Goal: Task Accomplishment & Management: Use online tool/utility

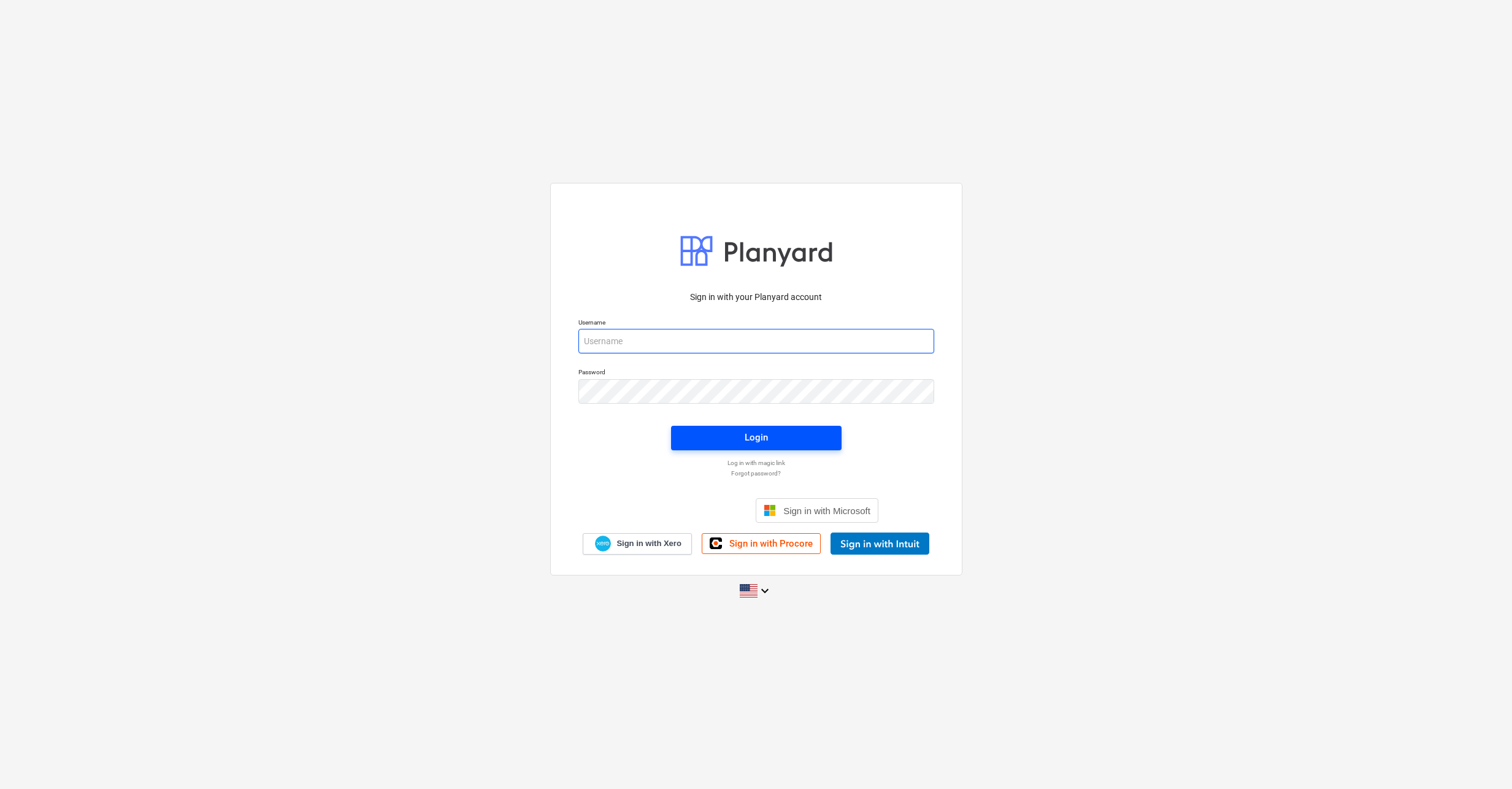
type input "[EMAIL_ADDRESS][DOMAIN_NAME]"
click at [755, 440] on div "Login" at bounding box center [756, 437] width 24 height 16
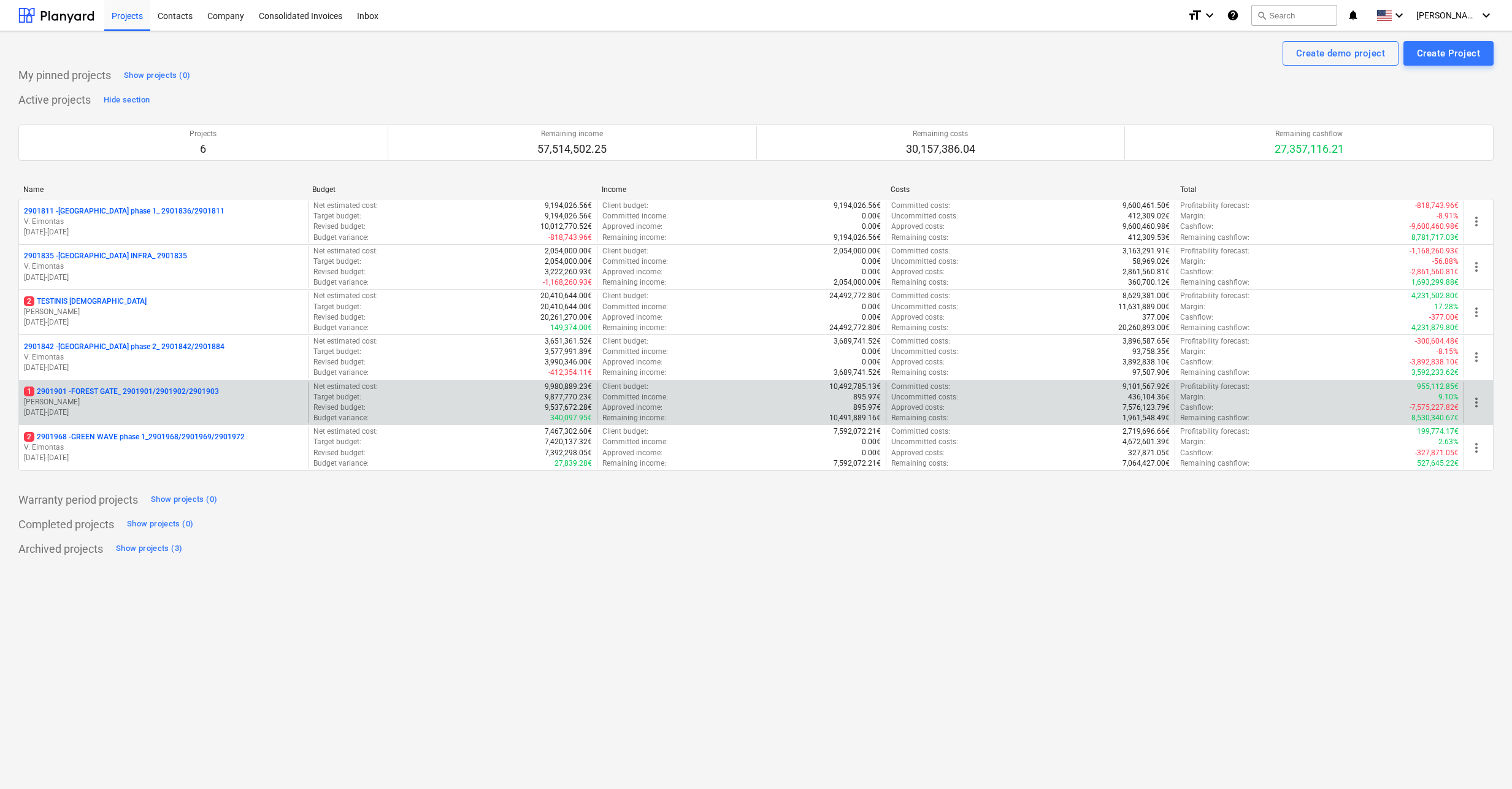
click at [178, 394] on p "1 2901901 - FOREST GATE_ 2901901/2901902/2901903" at bounding box center [122, 391] width 195 height 10
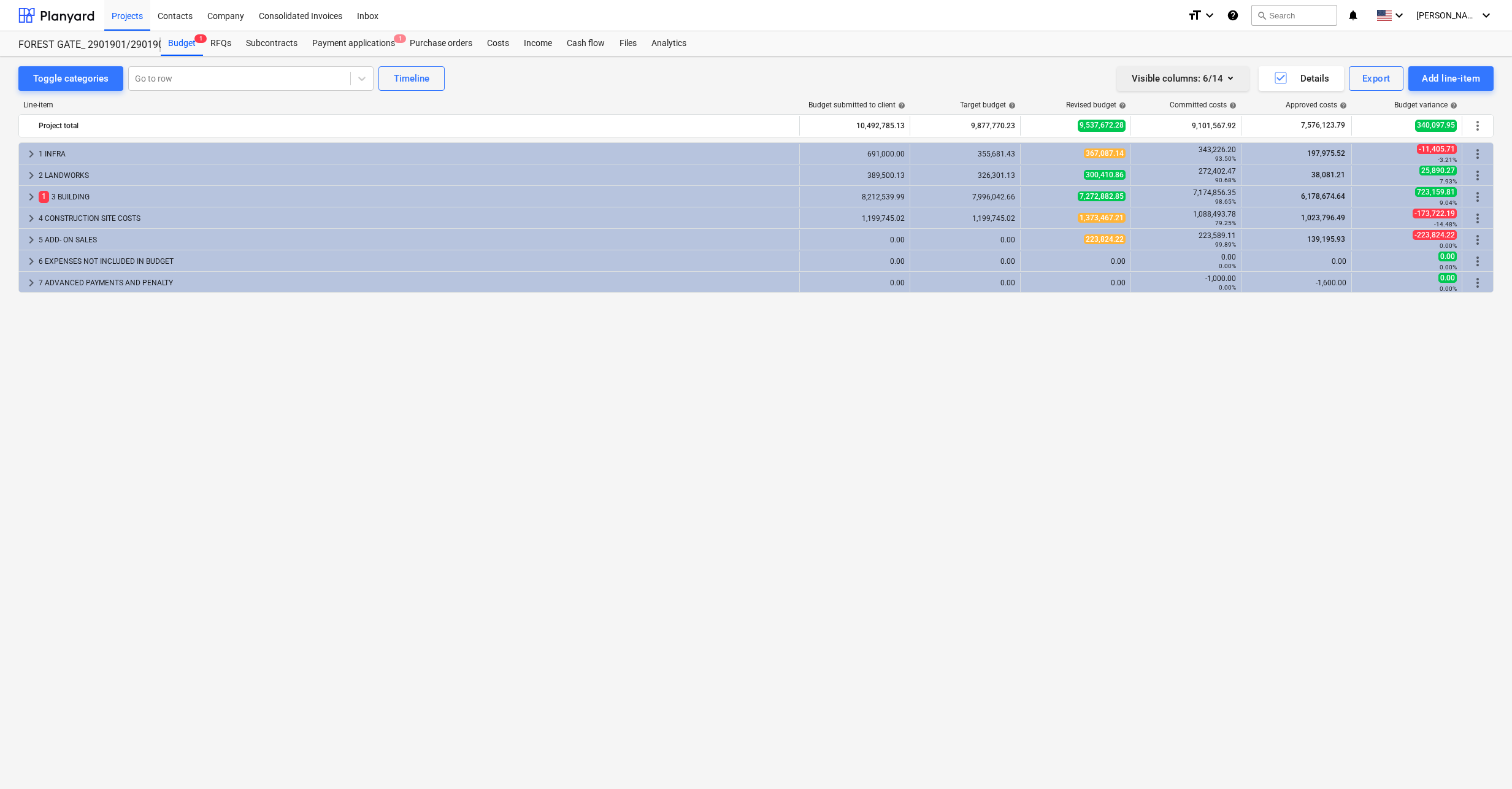
click at [1221, 76] on div "Visible columns : 6/14" at bounding box center [1183, 78] width 102 height 16
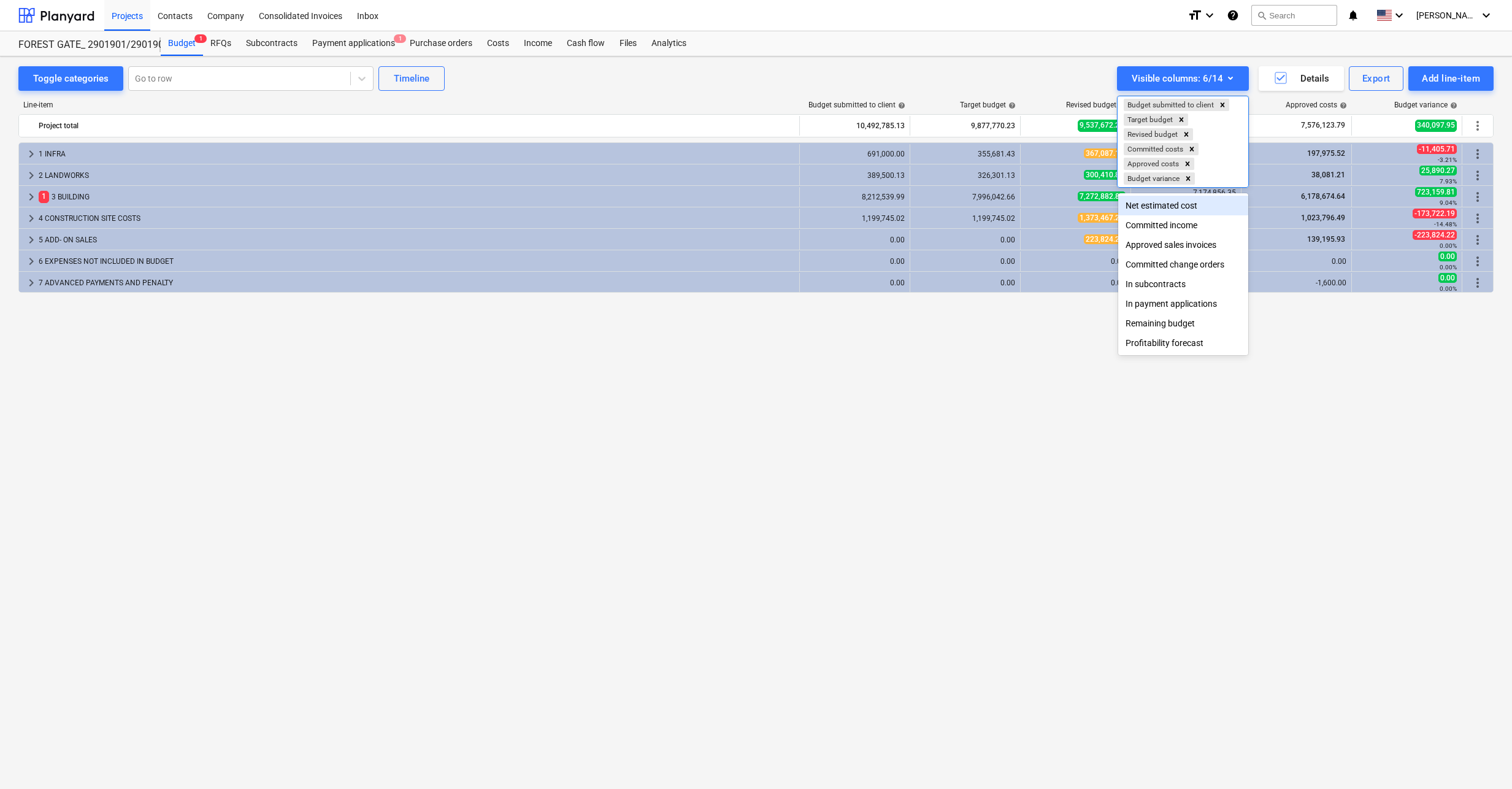
click at [1187, 207] on div "Net estimated cost" at bounding box center [1183, 205] width 130 height 19
click at [790, 106] on div at bounding box center [756, 394] width 1512 height 789
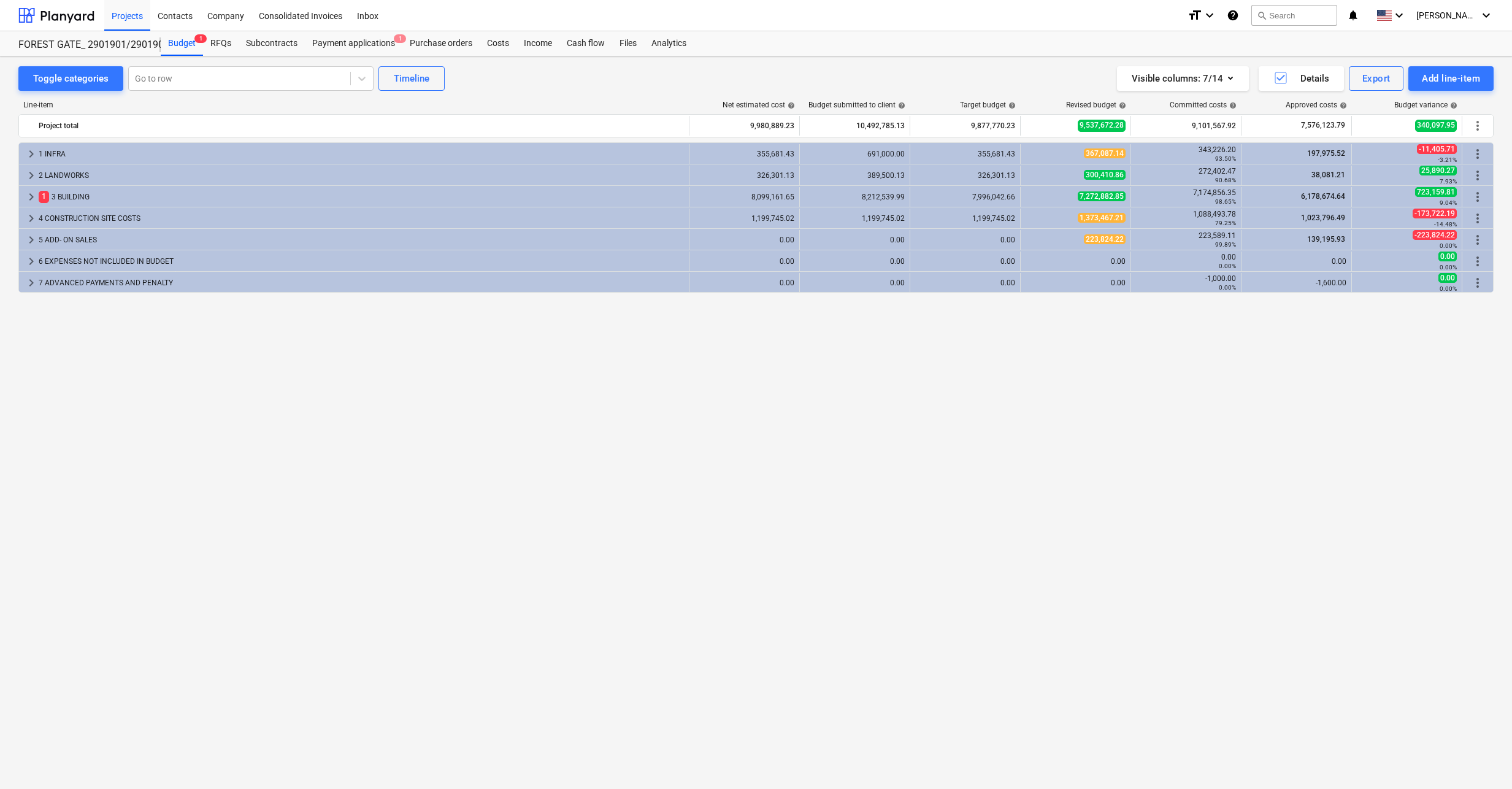
click at [792, 106] on span "help" at bounding box center [790, 105] width 10 height 8
click at [791, 106] on span "help" at bounding box center [790, 105] width 10 height 8
click at [1206, 79] on div "Visible columns : 7/14" at bounding box center [1183, 78] width 102 height 16
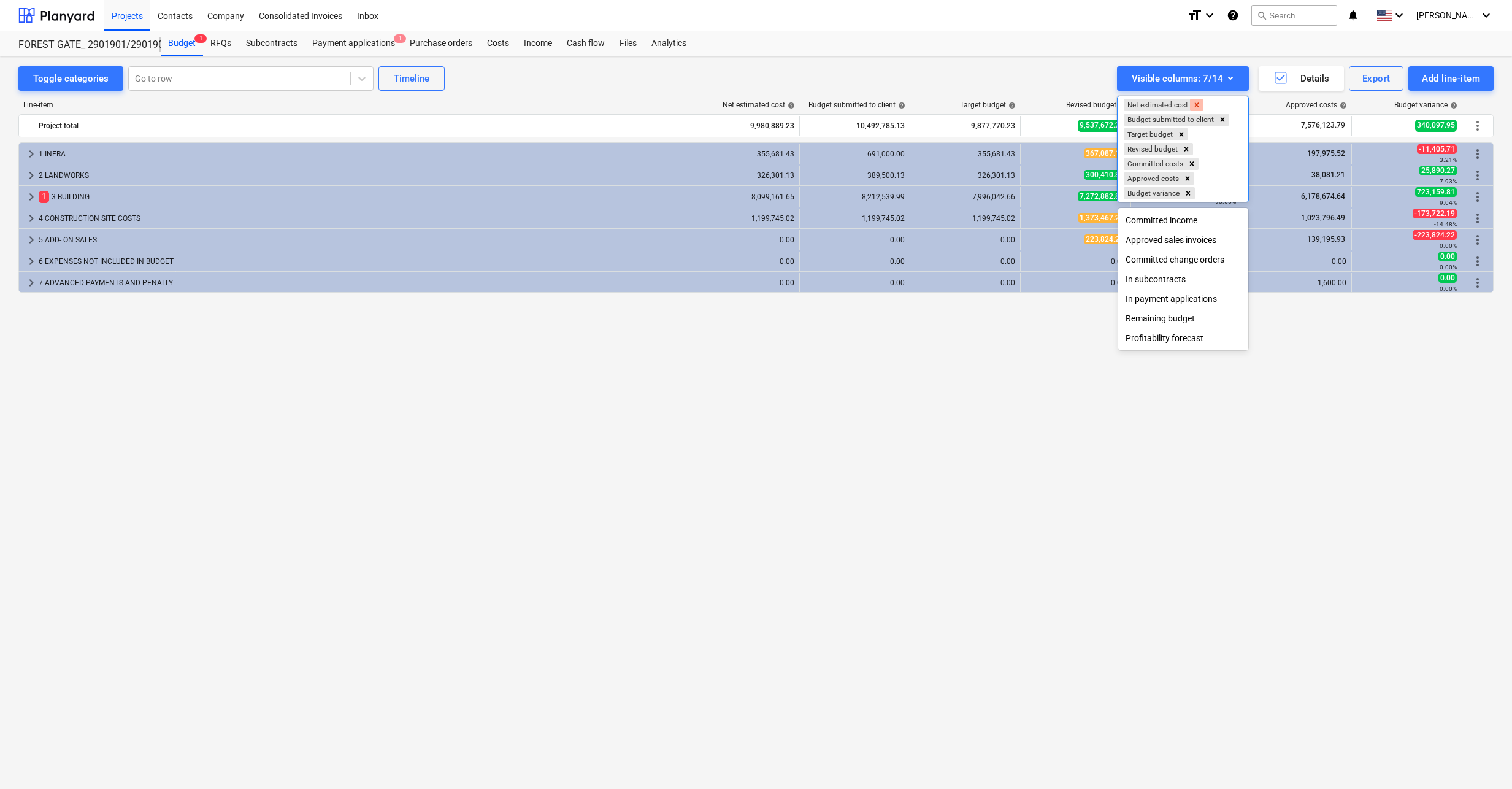
click at [1198, 104] on icon "Remove Net estimated cost" at bounding box center [1197, 104] width 4 height 4
click at [887, 64] on div at bounding box center [756, 394] width 1512 height 789
